Goal: Information Seeking & Learning: Understand process/instructions

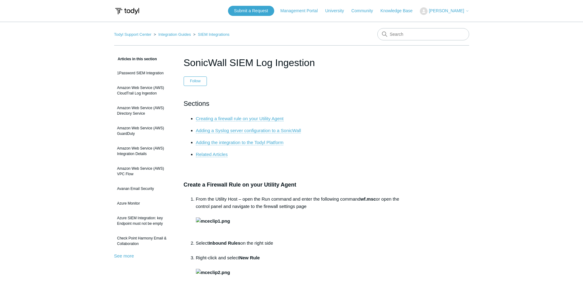
drag, startPoint x: 247, startPoint y: 120, endPoint x: 447, endPoint y: 97, distance: 201.3
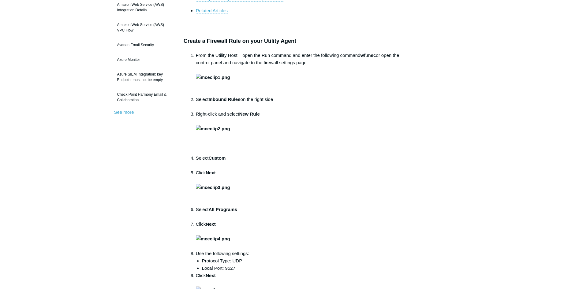
scroll to position [153, 0]
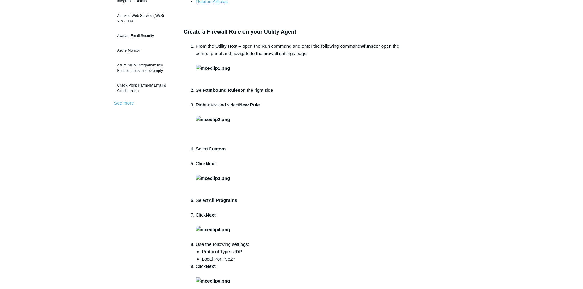
drag, startPoint x: 431, startPoint y: 67, endPoint x: 579, endPoint y: 99, distance: 151.2
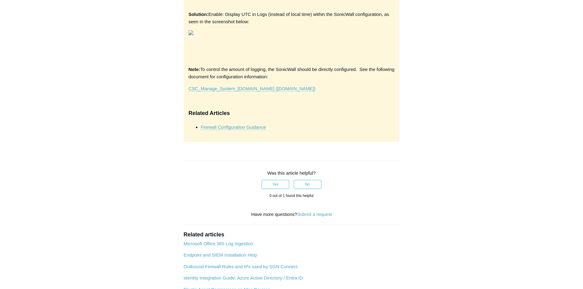
scroll to position [1131, 0]
drag, startPoint x: 233, startPoint y: 160, endPoint x: 302, endPoint y: 165, distance: 69.0
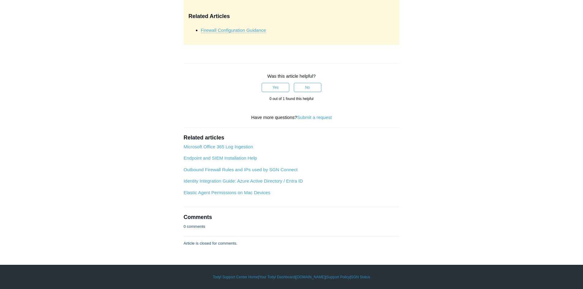
scroll to position [2079, 0]
drag, startPoint x: 232, startPoint y: 176, endPoint x: 312, endPoint y: 182, distance: 79.4
